Goal: Information Seeking & Learning: Learn about a topic

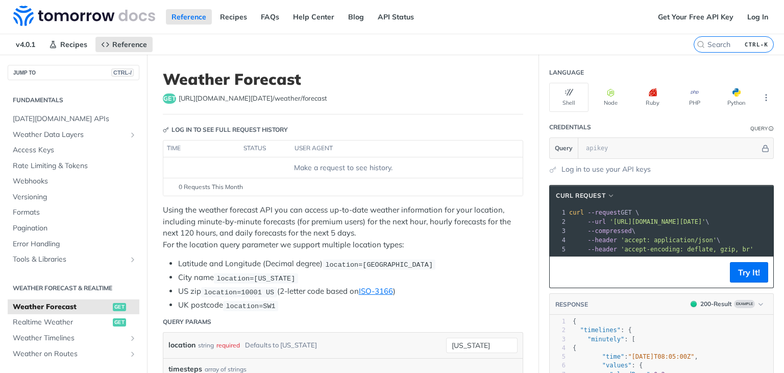
click at [165, 211] on p "Using the weather forecast API you can access up-to-date weather information fo…" at bounding box center [343, 227] width 360 height 46
click at [202, 214] on p "Using the weather forecast API you can access up-to-date weather information fo…" at bounding box center [343, 227] width 360 height 46
click at [231, 214] on p "Using the weather forecast API you can access up-to-date weather information fo…" at bounding box center [343, 227] width 360 height 46
click at [55, 320] on span "Realtime Weather" at bounding box center [61, 322] width 97 height 10
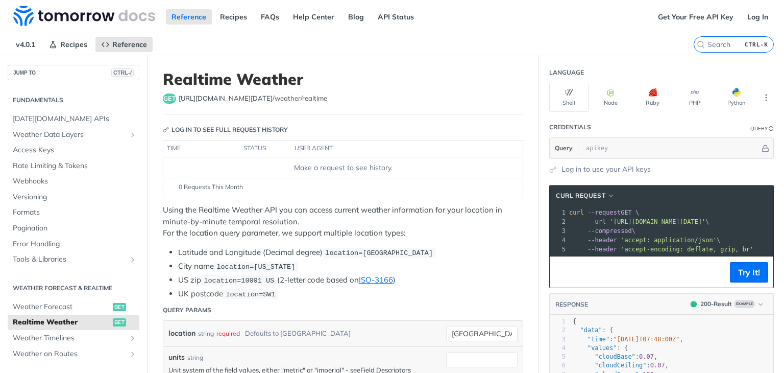
click at [287, 222] on p "Using the Realtime Weather API you can access current weather information for y…" at bounding box center [343, 221] width 360 height 35
